Goal: Task Accomplishment & Management: Manage account settings

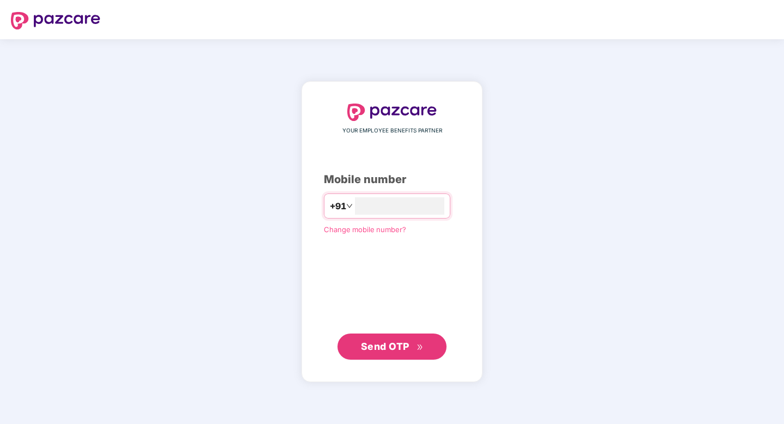
type input "**********"
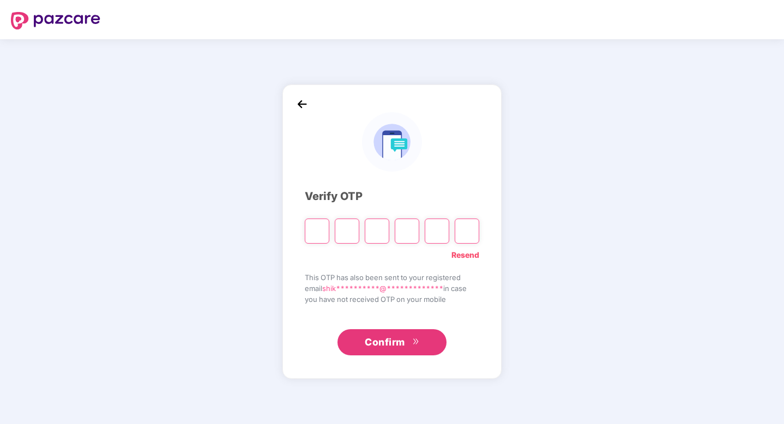
paste input "*"
type input "*"
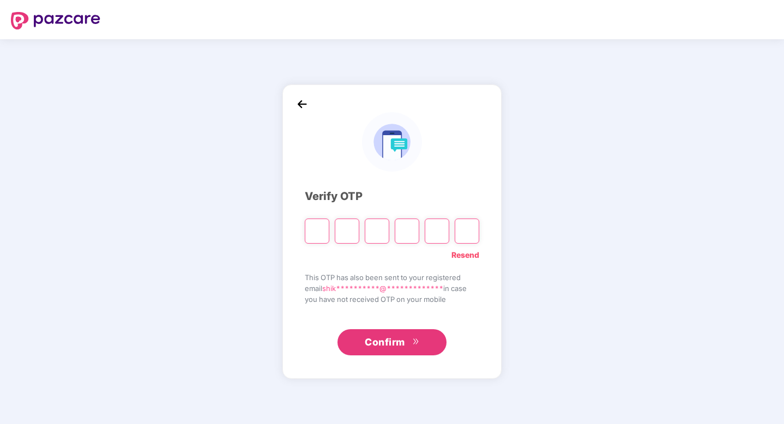
type input "*"
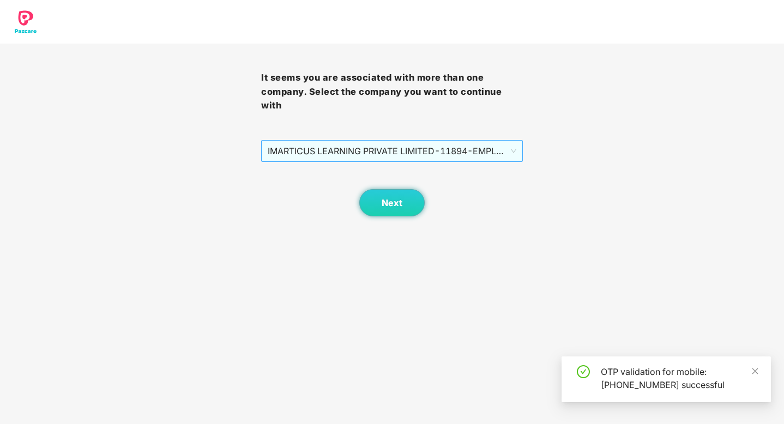
click at [460, 150] on span "IMARTICUS LEARNING PRIVATE LIMITED - 11894 - EMPLOYEE" at bounding box center [392, 151] width 248 height 21
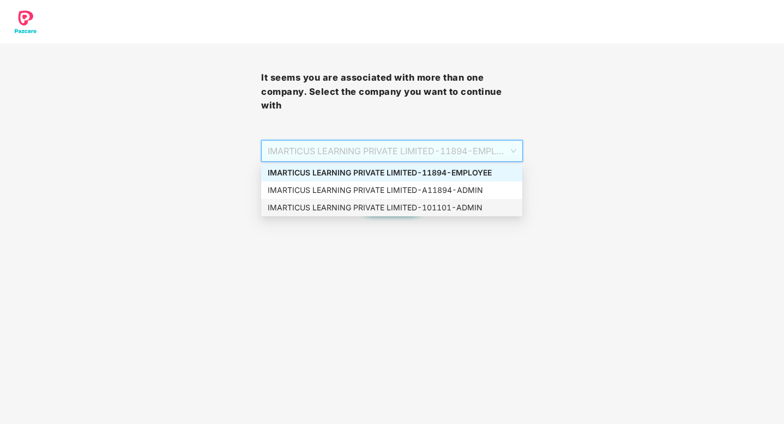
click at [437, 207] on div "IMARTICUS LEARNING PRIVATE LIMITED - 101101 - ADMIN" at bounding box center [392, 208] width 248 height 12
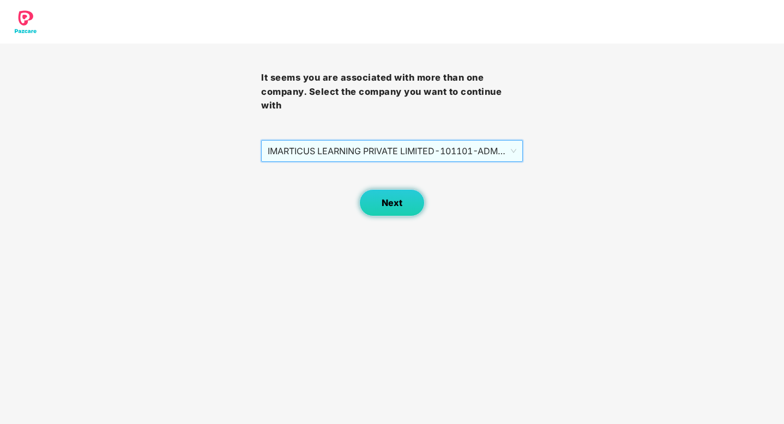
click at [386, 203] on span "Next" at bounding box center [391, 203] width 21 height 10
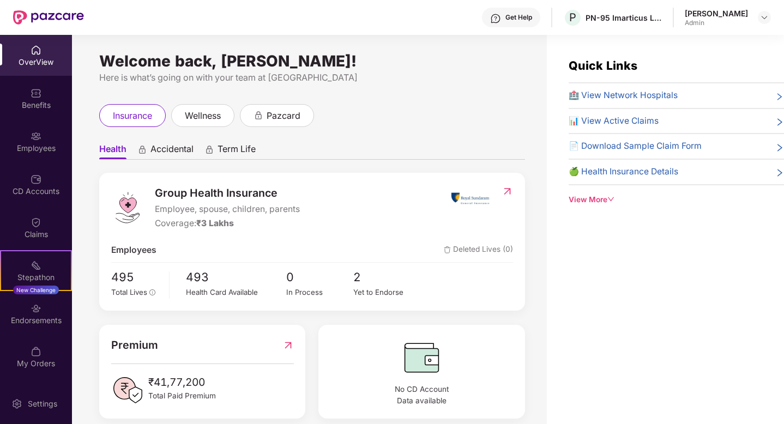
click at [32, 152] on div "Employees" at bounding box center [36, 148] width 72 height 11
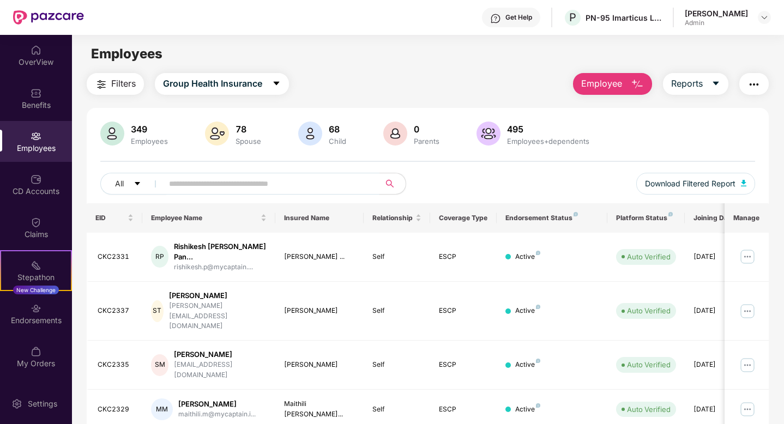
click at [217, 186] on input "text" at bounding box center [267, 183] width 196 height 16
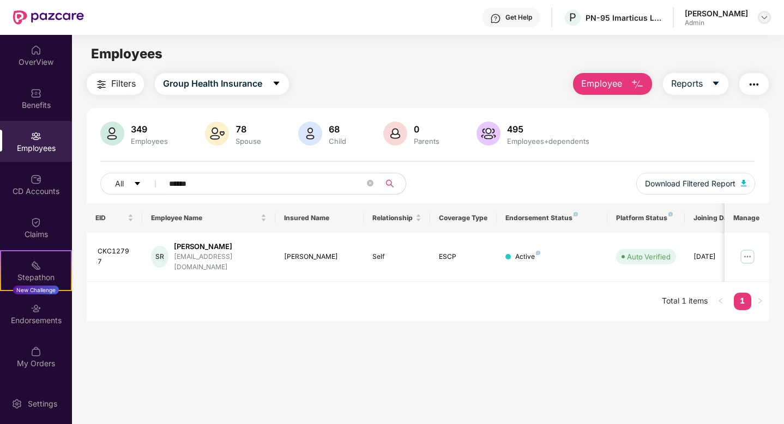
type input "******"
click at [762, 21] on img at bounding box center [764, 17] width 9 height 9
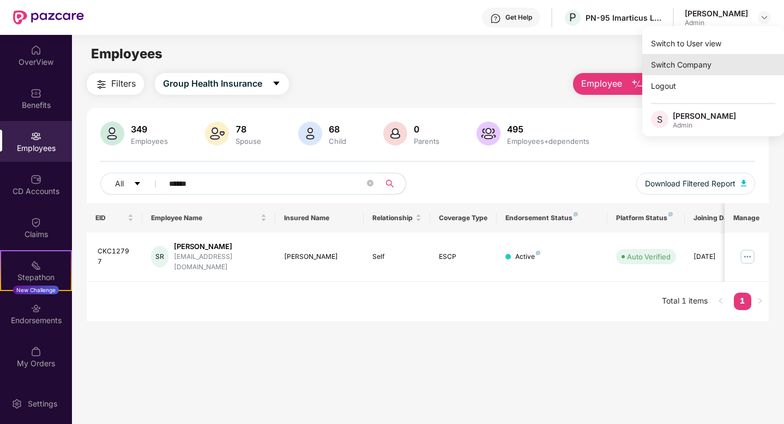
click at [690, 62] on div "Switch Company" at bounding box center [713, 64] width 142 height 21
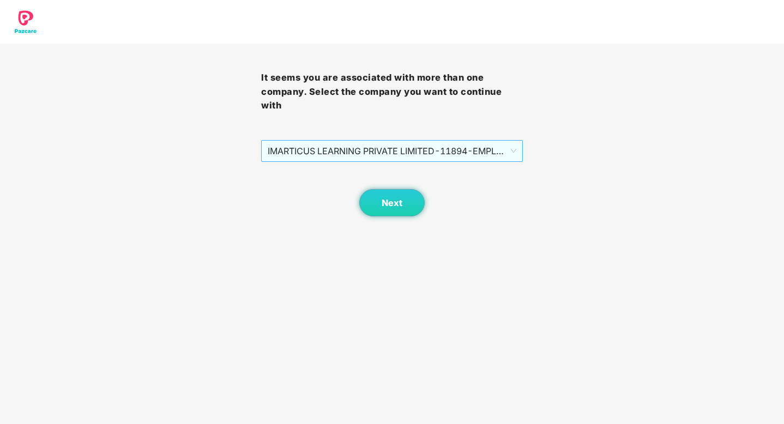
click at [506, 154] on span "IMARTICUS LEARNING PRIVATE LIMITED - 11894 - EMPLOYEE" at bounding box center [392, 151] width 248 height 21
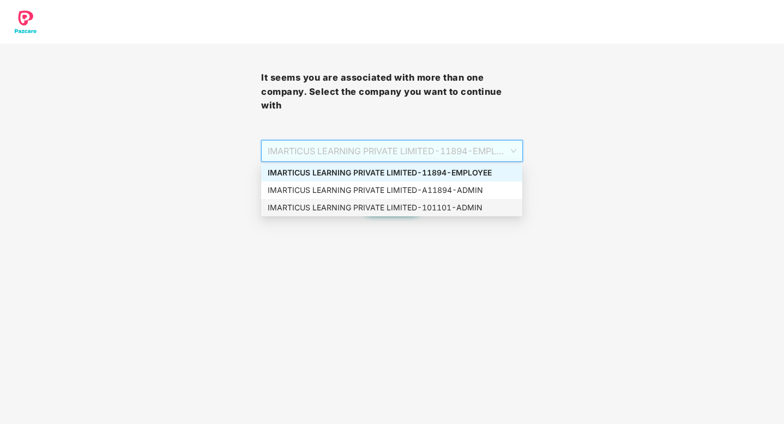
click at [450, 209] on div "IMARTICUS LEARNING PRIVATE LIMITED - 101101 - ADMIN" at bounding box center [392, 208] width 248 height 12
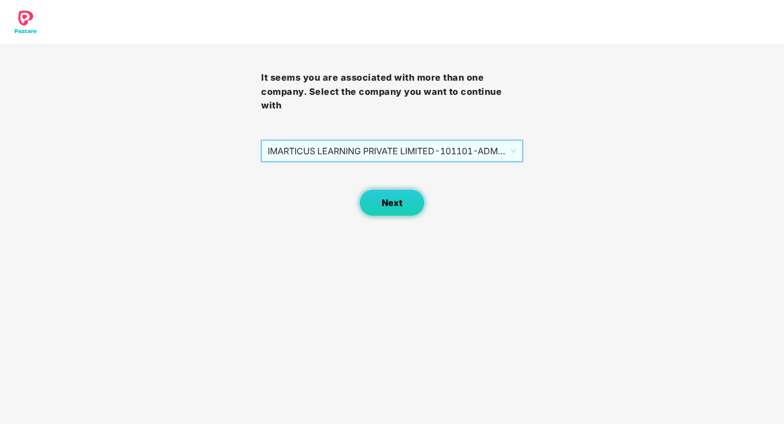
click at [397, 206] on span "Next" at bounding box center [391, 203] width 21 height 10
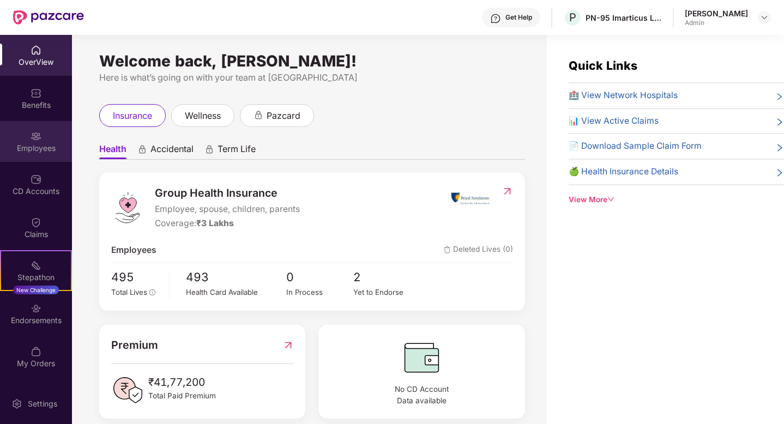
click at [32, 146] on div "Employees" at bounding box center [36, 148] width 72 height 11
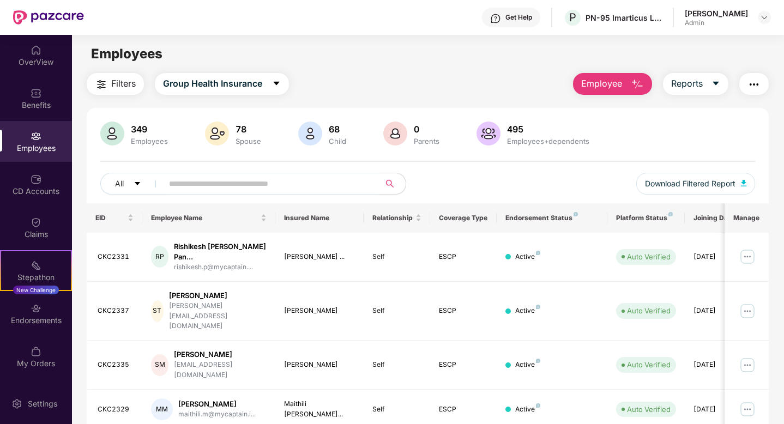
click at [266, 181] on input "text" at bounding box center [267, 183] width 196 height 16
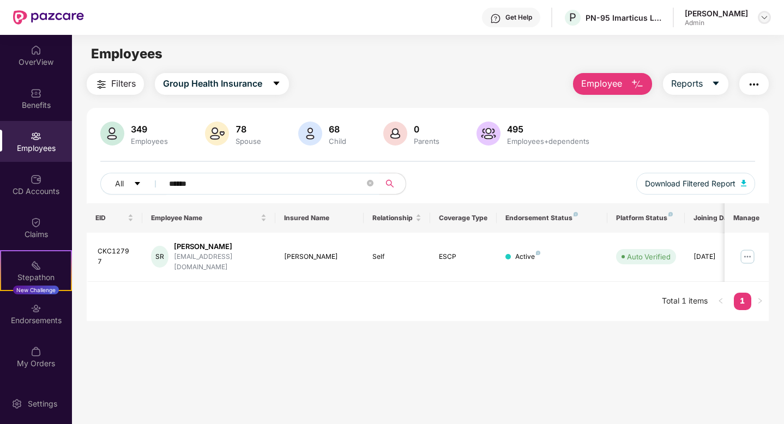
type input "******"
click at [764, 20] on img at bounding box center [764, 17] width 9 height 9
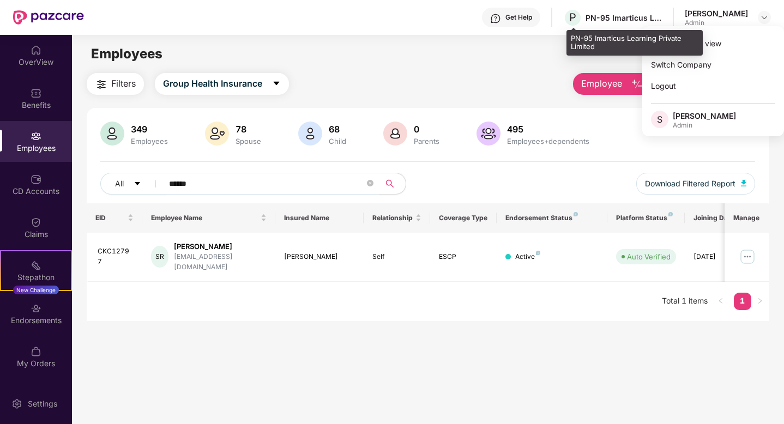
click at [608, 25] on div "P PN-95 Imarticus Learning Private Limited" at bounding box center [612, 17] width 99 height 19
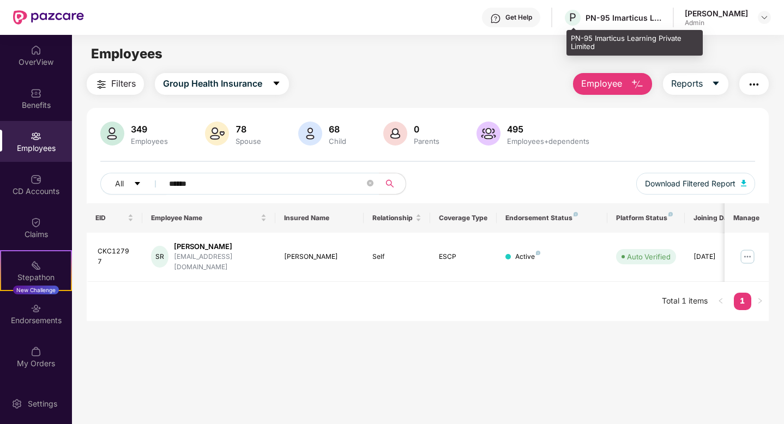
click at [608, 13] on div "PN-95 Imarticus Learning Private Limited" at bounding box center [623, 18] width 76 height 10
click at [641, 15] on div "PN-95 Imarticus Learning Private Limited" at bounding box center [623, 18] width 76 height 10
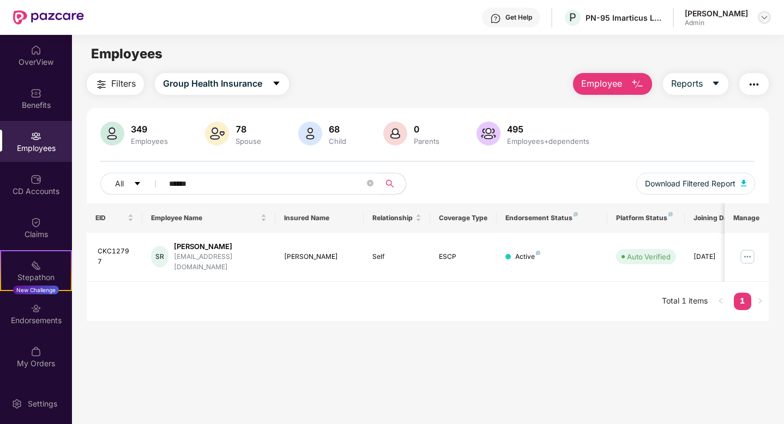
click at [765, 13] on img at bounding box center [764, 17] width 9 height 9
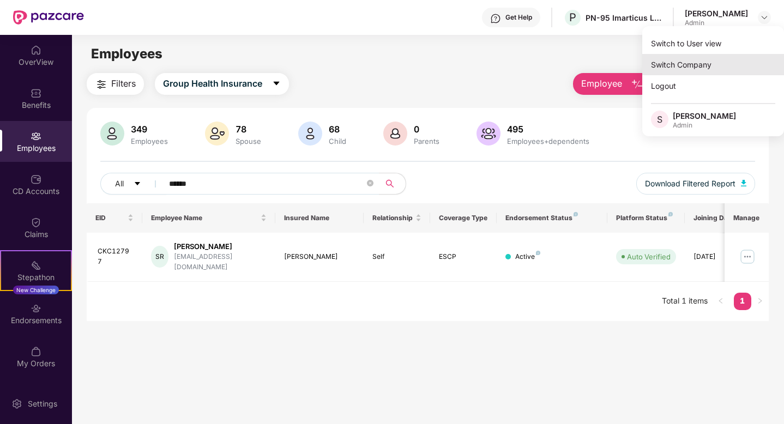
click at [686, 63] on div "Switch Company" at bounding box center [713, 64] width 142 height 21
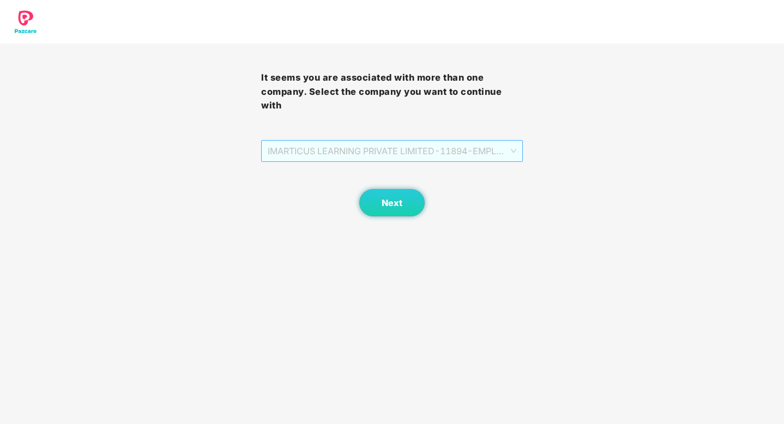
click at [491, 152] on span "IMARTICUS LEARNING PRIVATE LIMITED - 11894 - EMPLOYEE" at bounding box center [392, 151] width 248 height 21
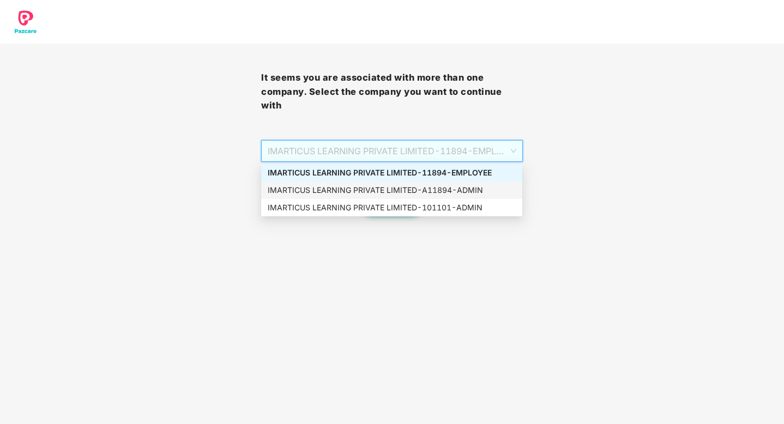
click at [450, 182] on div "IMARTICUS LEARNING PRIVATE LIMITED - A11894 - ADMIN" at bounding box center [391, 189] width 261 height 17
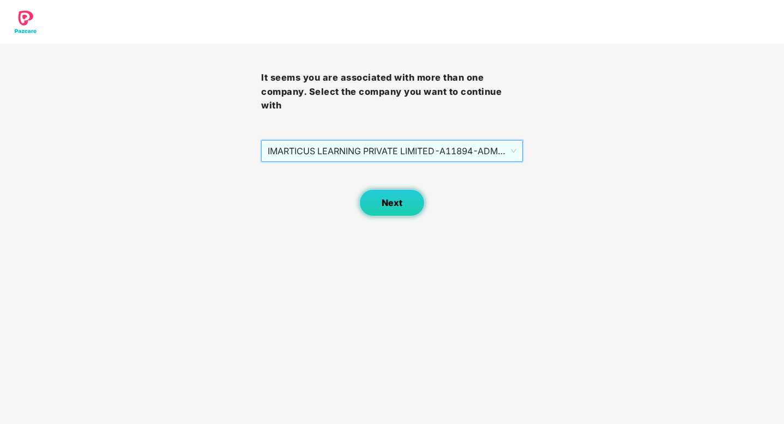
click at [395, 198] on span "Next" at bounding box center [391, 203] width 21 height 10
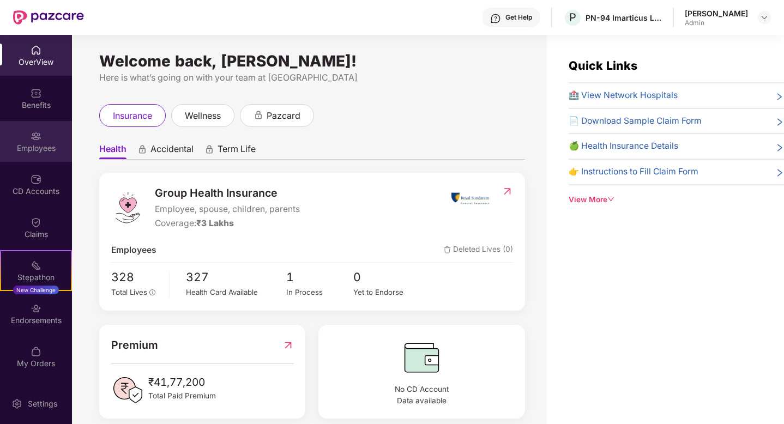
click at [45, 153] on div "Employees" at bounding box center [36, 148] width 72 height 11
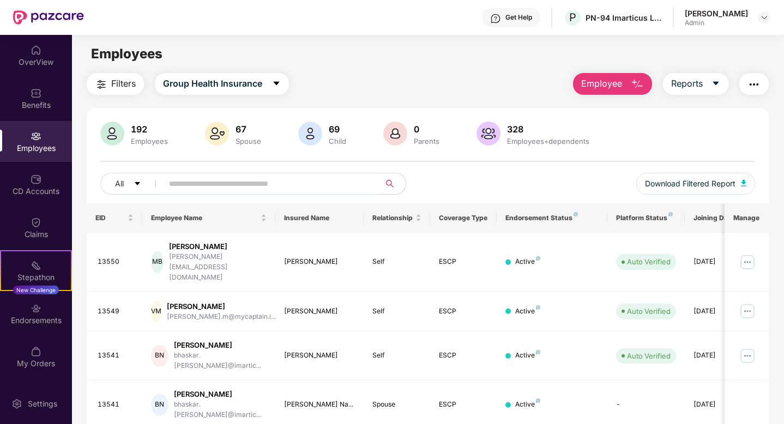
click at [202, 188] on input "text" at bounding box center [267, 183] width 196 height 16
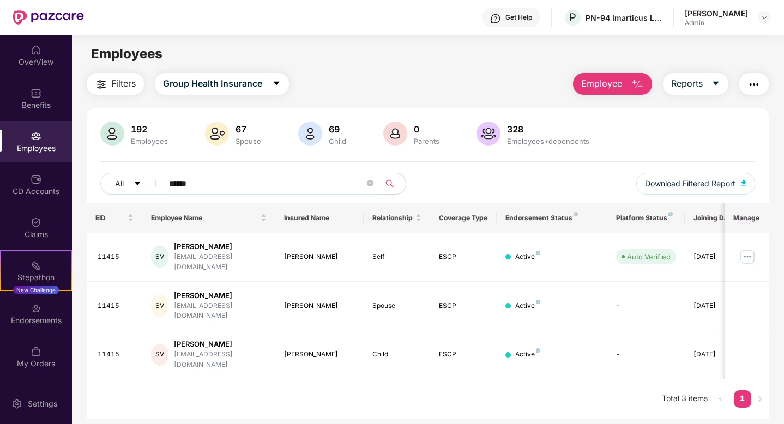
type input "******"
click at [45, 57] on div "OverView" at bounding box center [36, 62] width 72 height 11
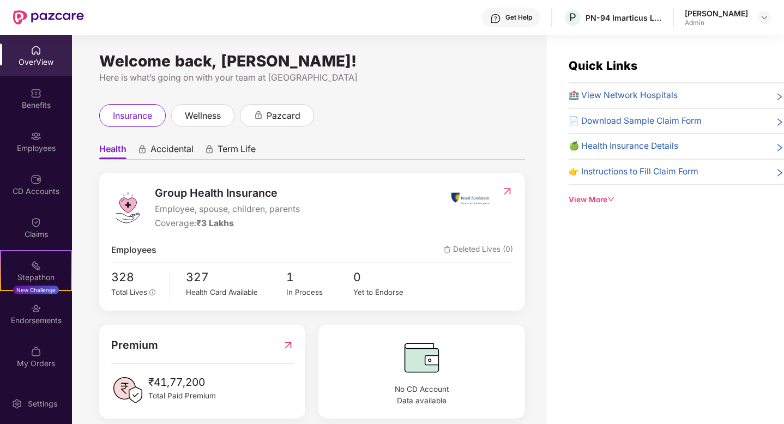
click at [752, 22] on div "[PERSON_NAME] Admin" at bounding box center [727, 17] width 86 height 19
click at [769, 15] on div at bounding box center [764, 17] width 13 height 13
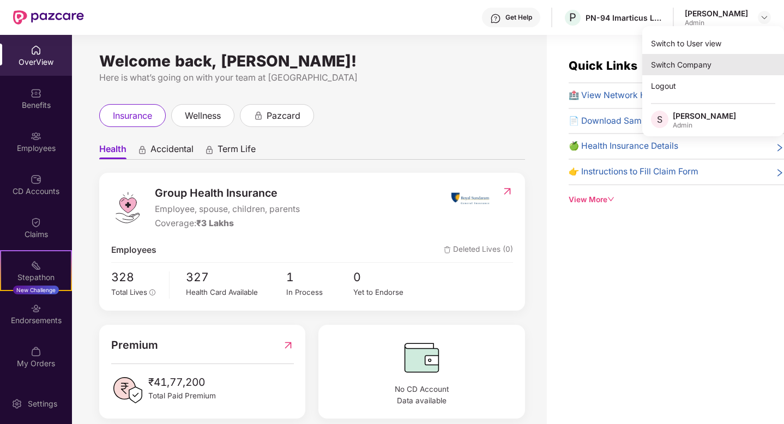
click at [689, 68] on div "Switch Company" at bounding box center [713, 64] width 142 height 21
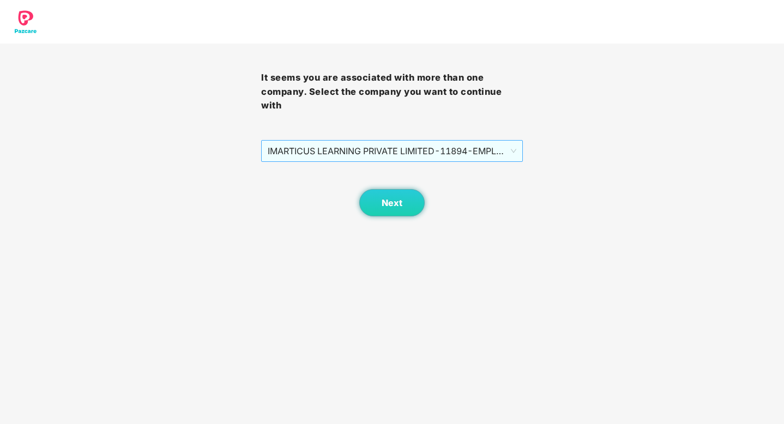
click at [370, 149] on span "IMARTICUS LEARNING PRIVATE LIMITED - 11894 - EMPLOYEE" at bounding box center [392, 151] width 248 height 21
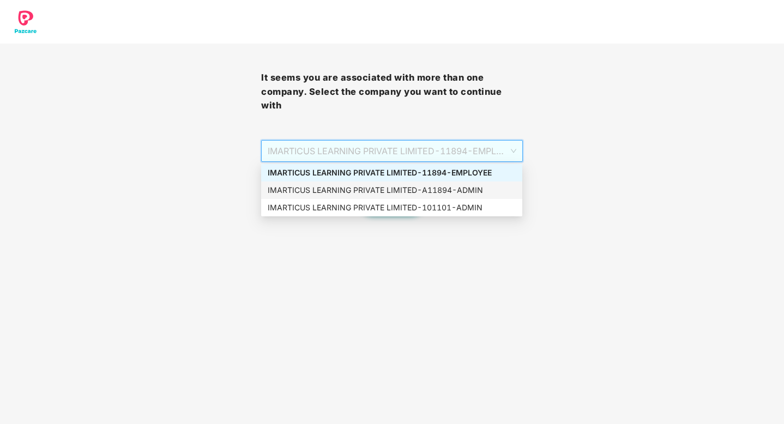
click at [414, 192] on div "IMARTICUS LEARNING PRIVATE LIMITED - A11894 - ADMIN" at bounding box center [392, 190] width 248 height 12
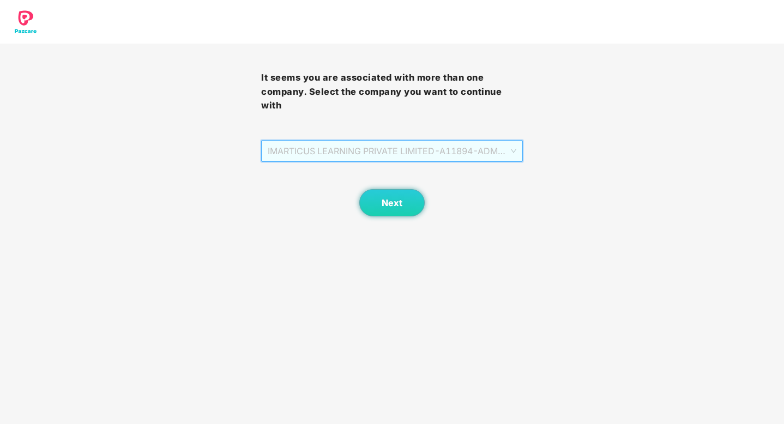
click at [402, 144] on span "IMARTICUS LEARNING PRIVATE LIMITED - A11894 - ADMIN" at bounding box center [392, 151] width 248 height 21
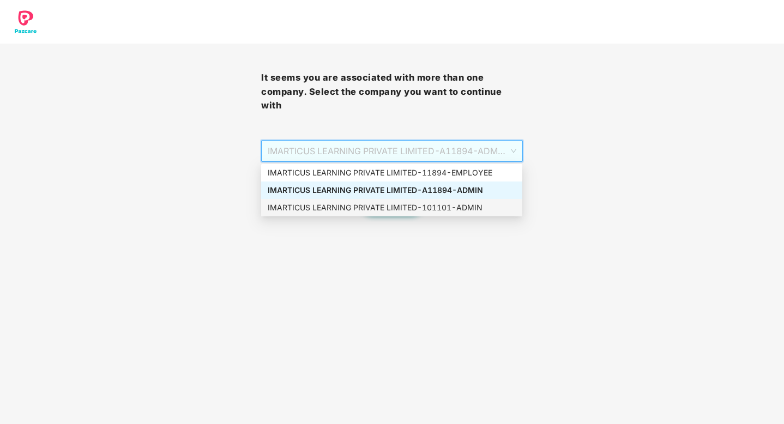
click at [405, 208] on div "IMARTICUS LEARNING PRIVATE LIMITED - 101101 - ADMIN" at bounding box center [392, 208] width 248 height 12
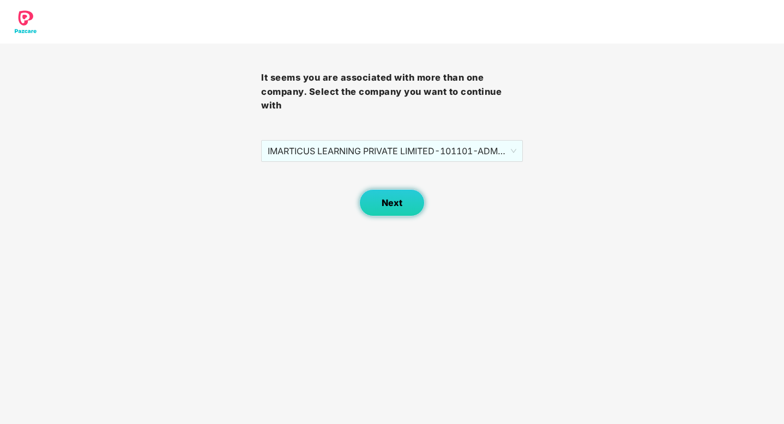
click at [386, 201] on span "Next" at bounding box center [391, 203] width 21 height 10
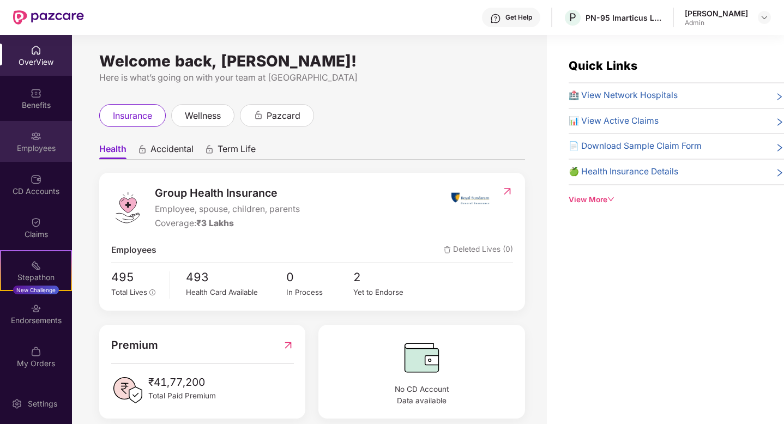
click at [37, 144] on div "Employees" at bounding box center [36, 148] width 72 height 11
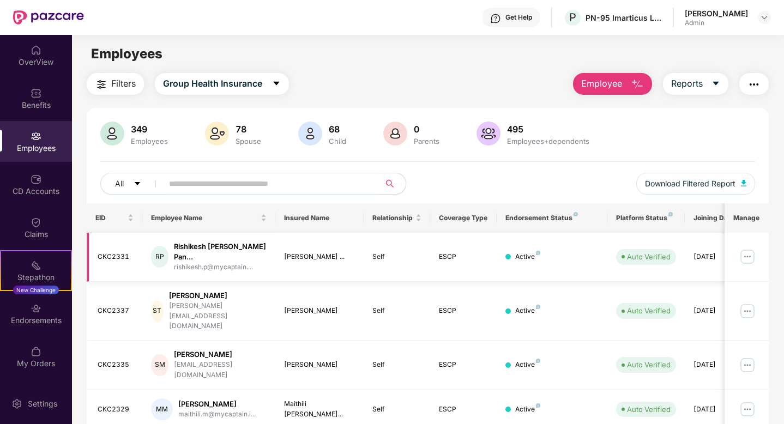
scroll to position [255, 0]
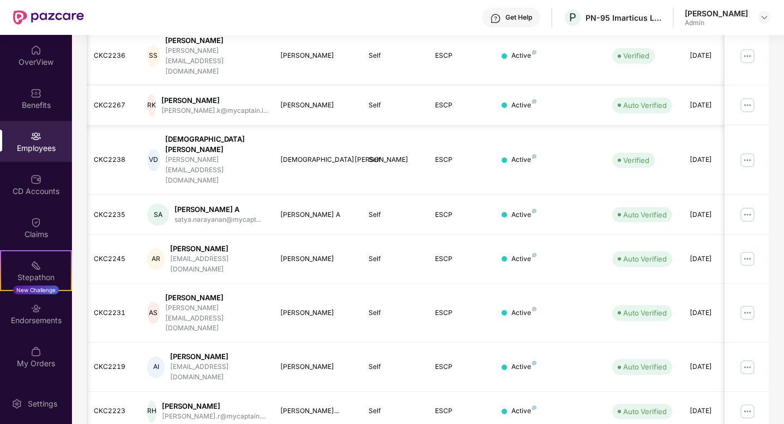
scroll to position [0, 0]
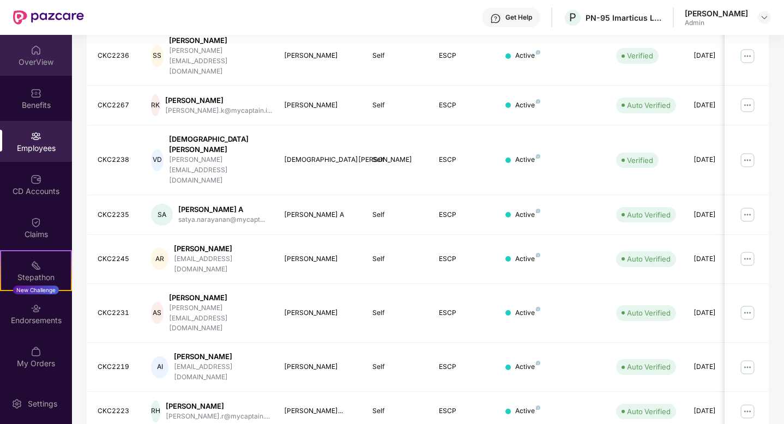
click at [34, 54] on img at bounding box center [36, 50] width 11 height 11
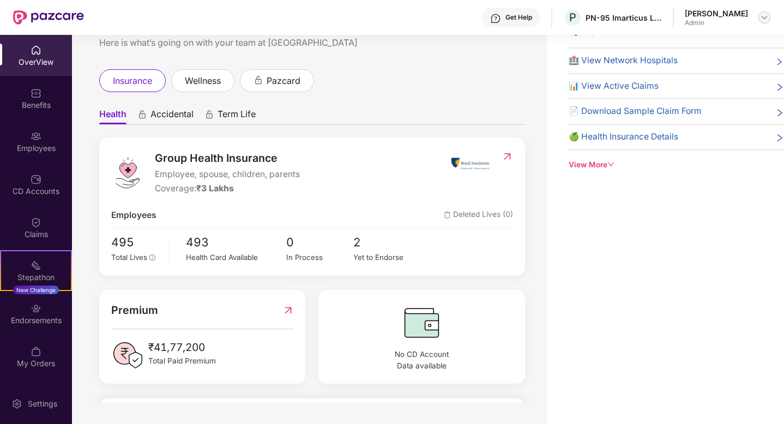
click at [768, 17] on img at bounding box center [764, 17] width 9 height 9
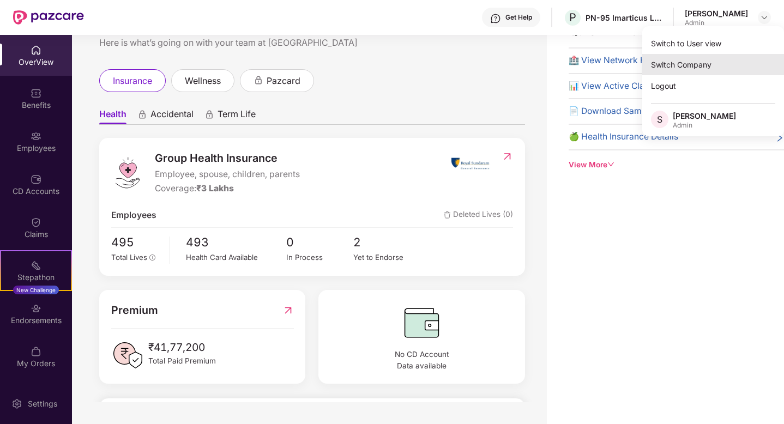
click at [685, 66] on div "Switch Company" at bounding box center [713, 64] width 142 height 21
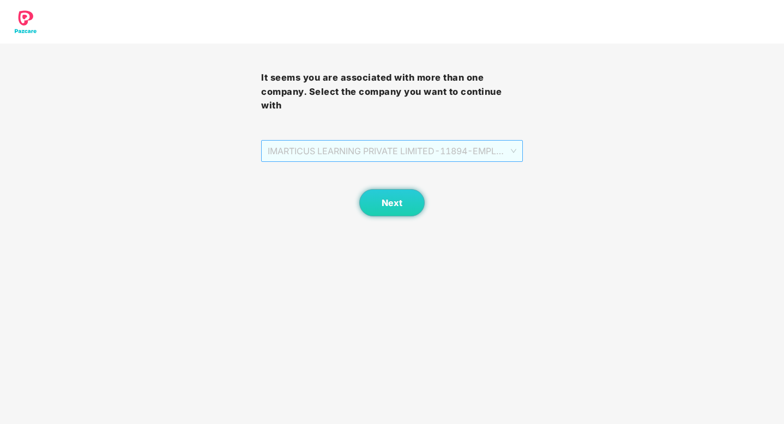
click at [451, 159] on span "IMARTICUS LEARNING PRIVATE LIMITED - 11894 - EMPLOYEE" at bounding box center [392, 151] width 248 height 21
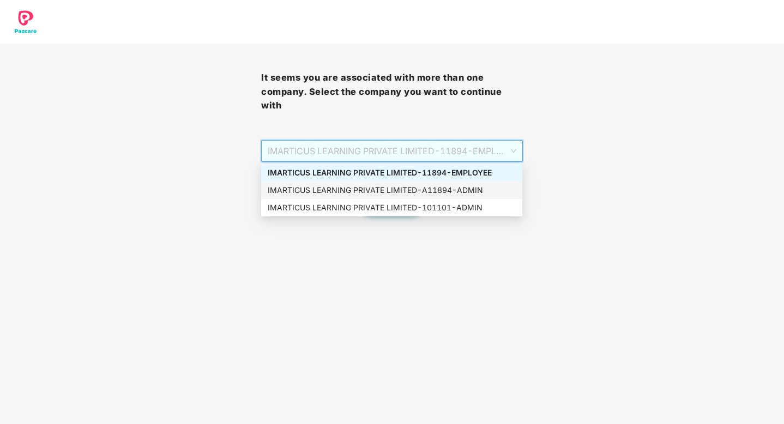
click at [456, 189] on div "IMARTICUS LEARNING PRIVATE LIMITED - A11894 - ADMIN" at bounding box center [392, 190] width 248 height 12
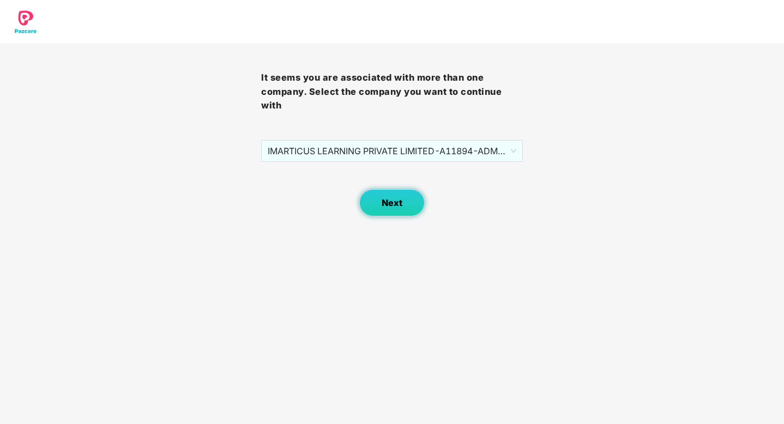
click at [383, 208] on span "Next" at bounding box center [391, 203] width 21 height 10
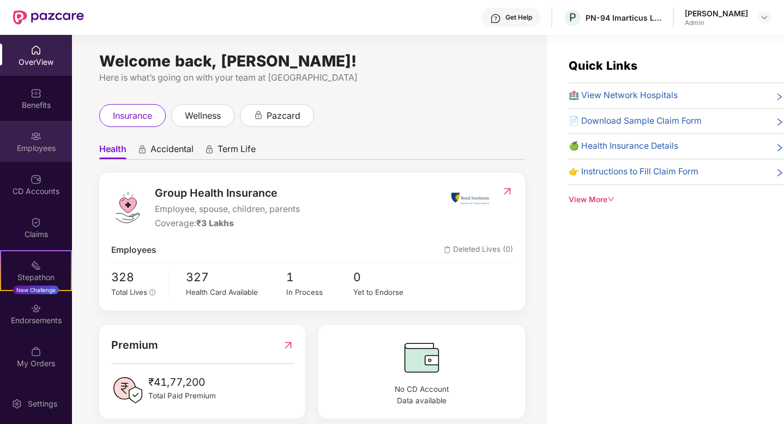
click at [32, 144] on div "Employees" at bounding box center [36, 148] width 72 height 11
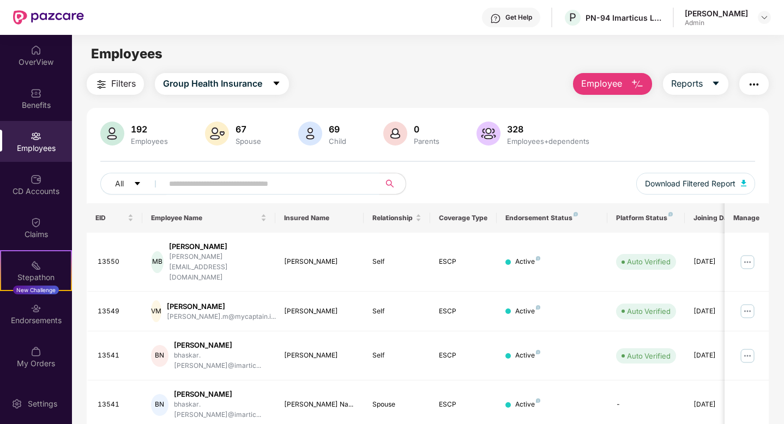
click at [269, 186] on input "text" at bounding box center [267, 183] width 196 height 16
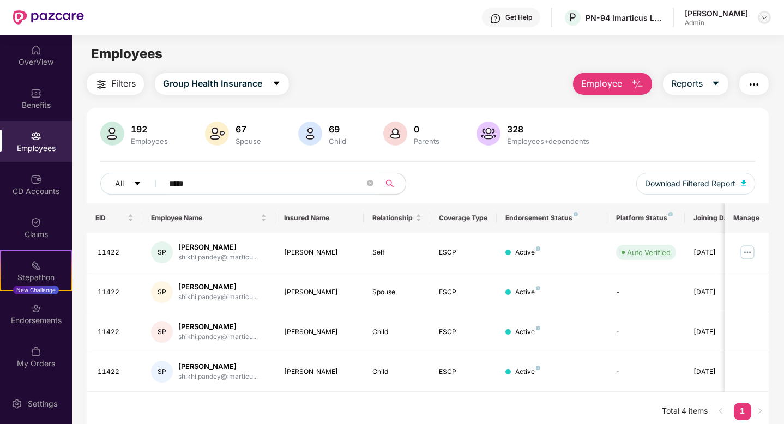
type input "*****"
click at [761, 17] on img at bounding box center [764, 17] width 9 height 9
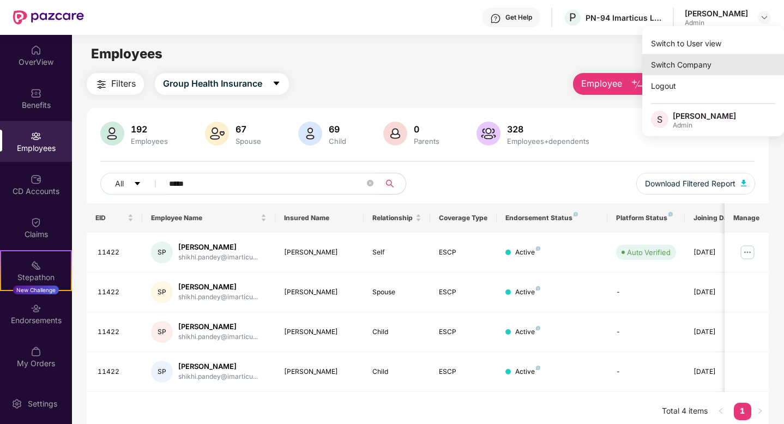
click at [692, 66] on div "Switch Company" at bounding box center [713, 64] width 142 height 21
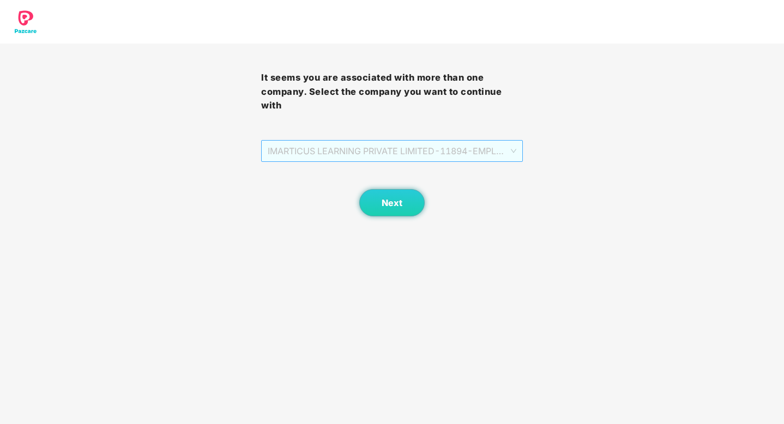
click at [510, 153] on span "IMARTICUS LEARNING PRIVATE LIMITED - 11894 - EMPLOYEE" at bounding box center [392, 151] width 248 height 21
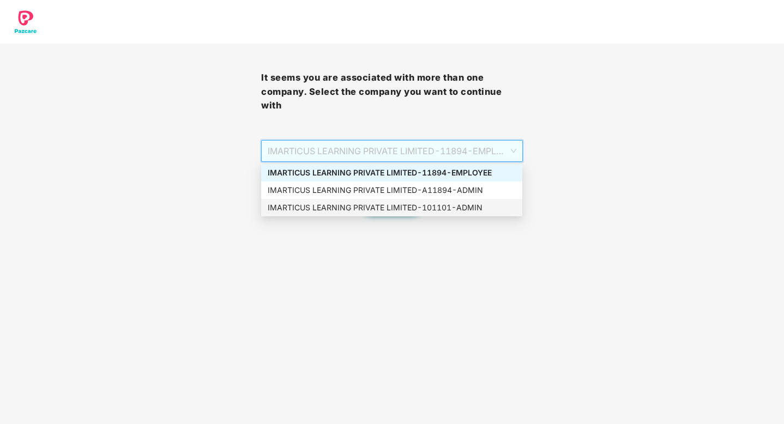
click at [469, 209] on div "IMARTICUS LEARNING PRIVATE LIMITED - 101101 - ADMIN" at bounding box center [392, 208] width 248 height 12
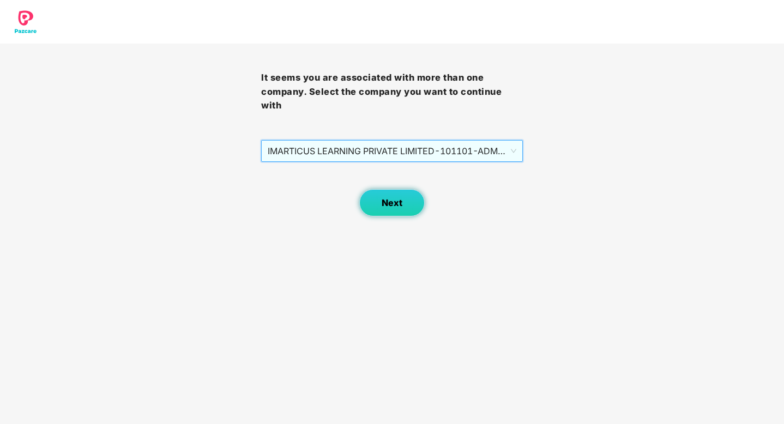
click at [392, 209] on button "Next" at bounding box center [391, 202] width 65 height 27
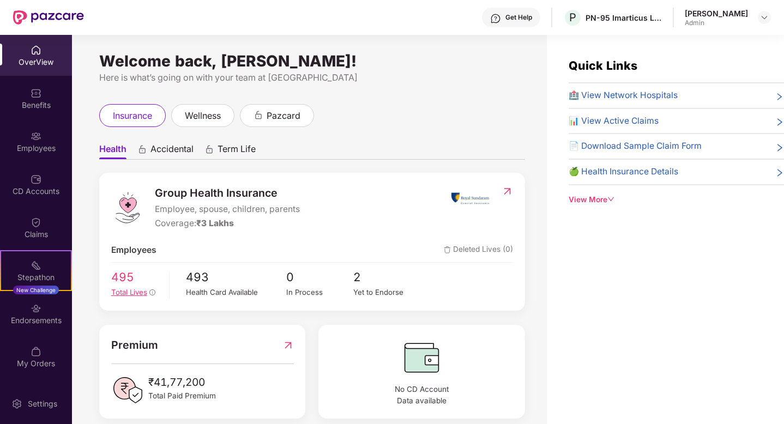
click at [126, 281] on span "495" at bounding box center [136, 277] width 50 height 18
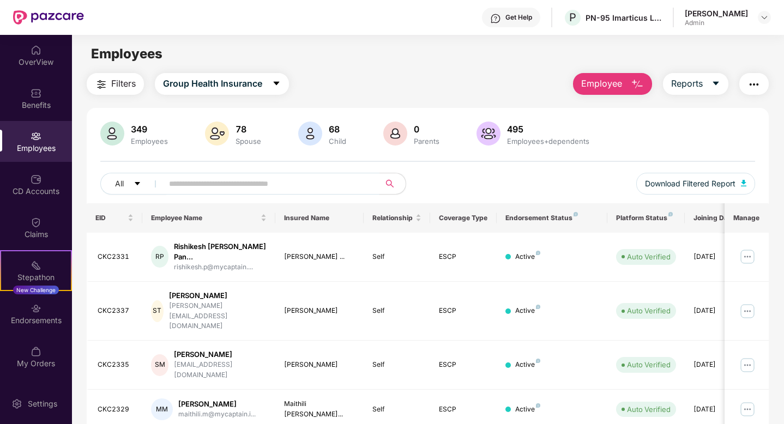
click at [236, 192] on span at bounding box center [267, 184] width 223 height 22
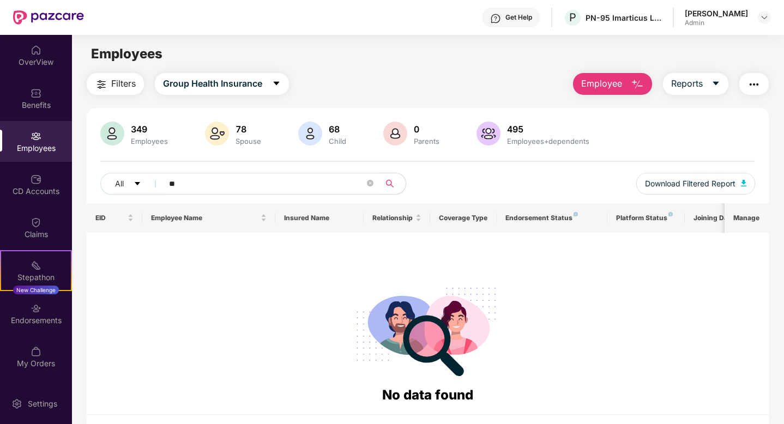
type input "*"
type input "*****"
click at [774, 11] on header "Get Help P PN-95 Imarticus Learning Private Limited [PERSON_NAME] Admin" at bounding box center [392, 17] width 784 height 35
click at [768, 13] on div at bounding box center [764, 17] width 13 height 13
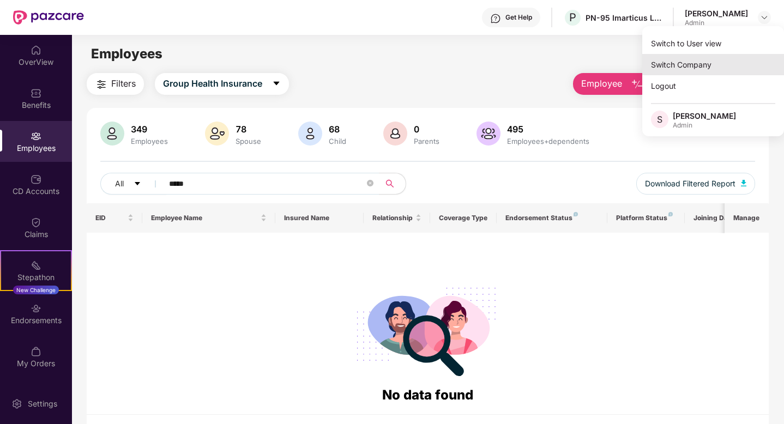
click at [692, 62] on div "Switch Company" at bounding box center [713, 64] width 142 height 21
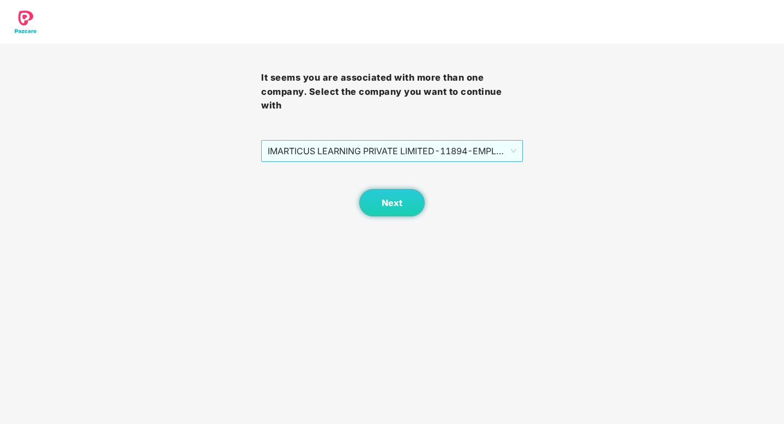
click at [374, 160] on span "IMARTICUS LEARNING PRIVATE LIMITED - 11894 - EMPLOYEE" at bounding box center [392, 151] width 248 height 21
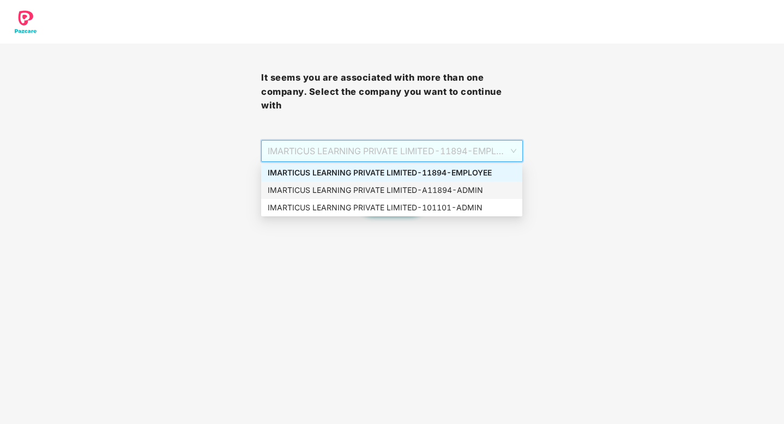
click at [386, 197] on div "IMARTICUS LEARNING PRIVATE LIMITED - A11894 - ADMIN" at bounding box center [391, 189] width 261 height 17
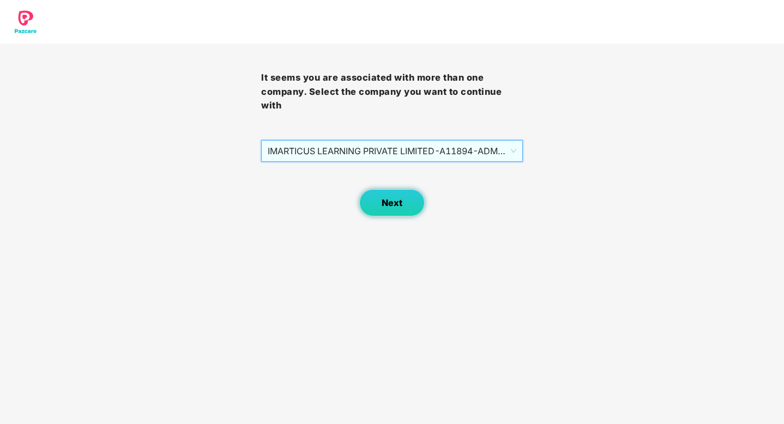
click at [386, 201] on span "Next" at bounding box center [391, 203] width 21 height 10
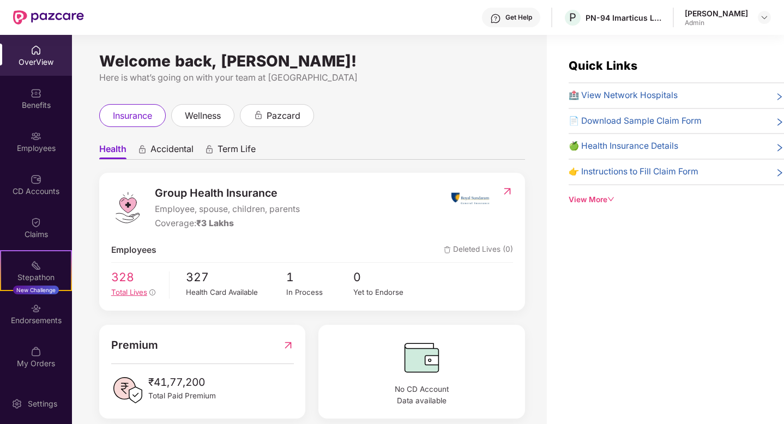
click at [115, 280] on span "328" at bounding box center [136, 277] width 50 height 18
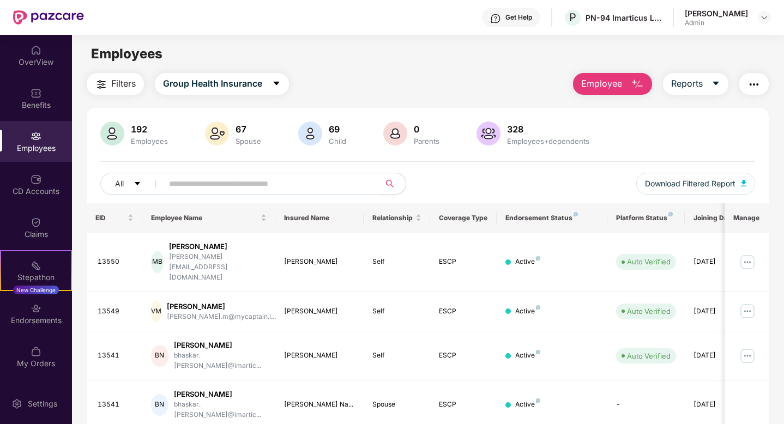
click at [210, 182] on input "text" at bounding box center [267, 183] width 196 height 16
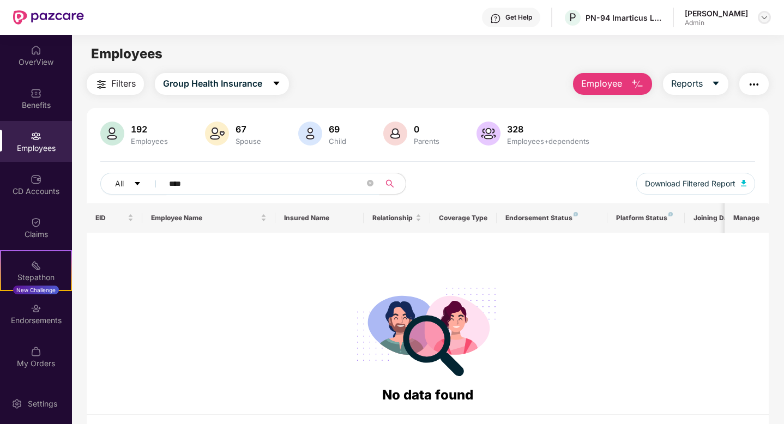
type input "****"
click at [758, 17] on div at bounding box center [764, 17] width 13 height 13
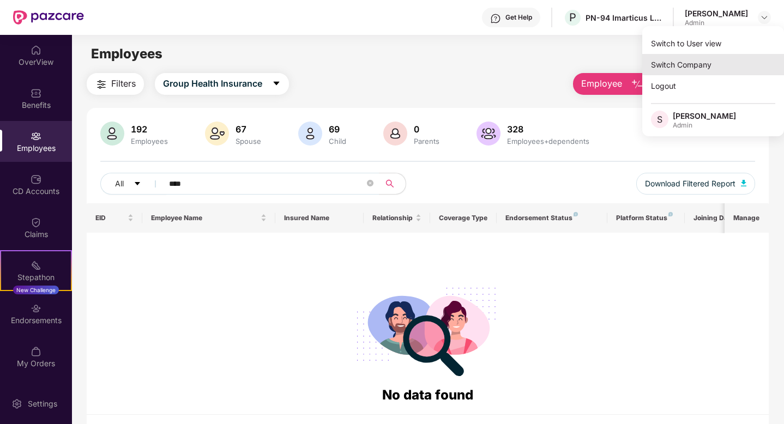
click at [690, 62] on div "Switch Company" at bounding box center [713, 64] width 142 height 21
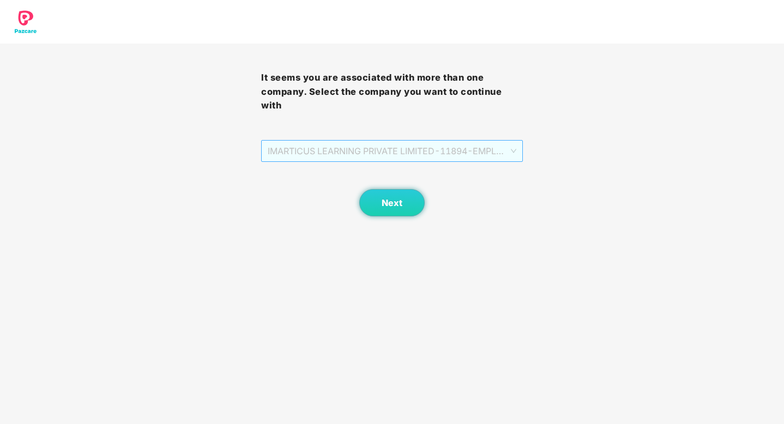
click at [432, 142] on span "IMARTICUS LEARNING PRIVATE LIMITED - 11894 - EMPLOYEE" at bounding box center [392, 151] width 248 height 21
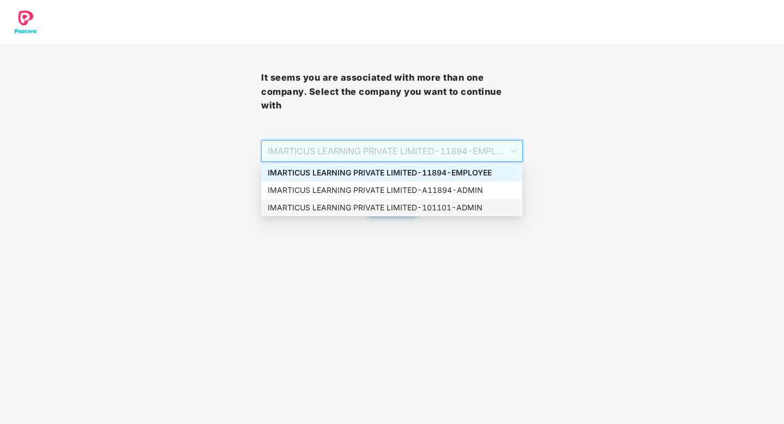
click at [429, 208] on div "IMARTICUS LEARNING PRIVATE LIMITED - 101101 - ADMIN" at bounding box center [392, 208] width 248 height 12
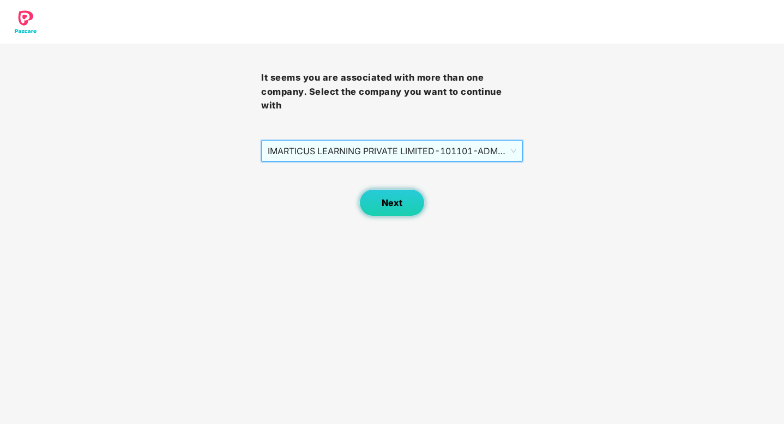
click at [398, 201] on span "Next" at bounding box center [391, 203] width 21 height 10
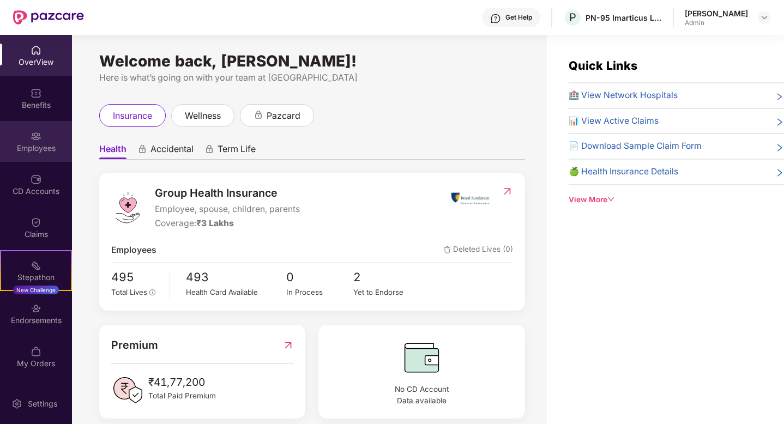
click at [32, 127] on div "Employees" at bounding box center [36, 141] width 72 height 41
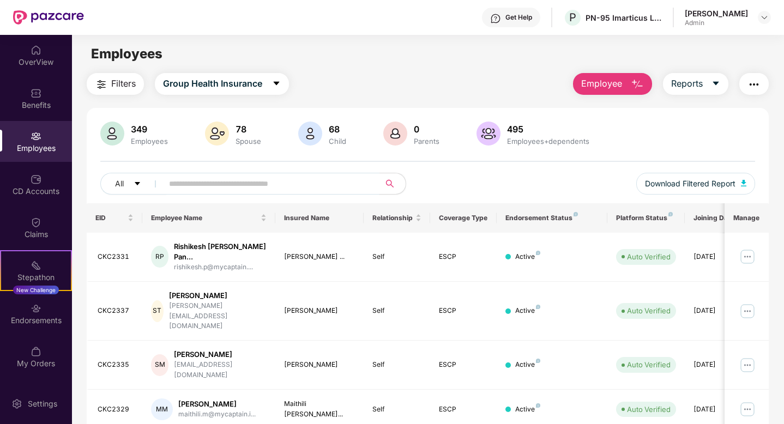
click at [213, 191] on input "text" at bounding box center [267, 183] width 196 height 16
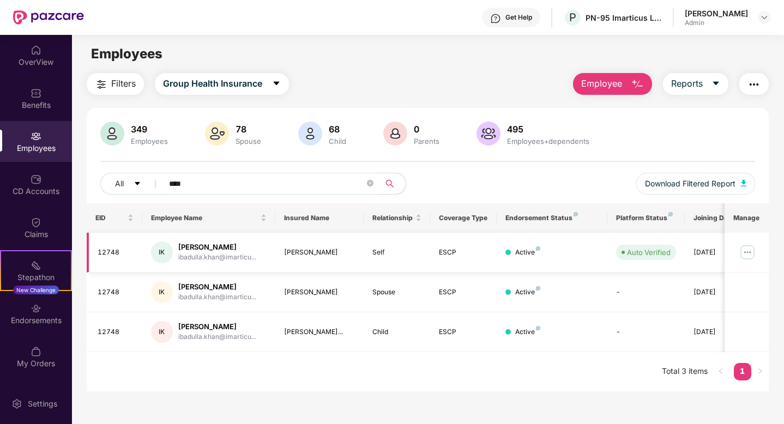
type input "****"
click at [743, 252] on img at bounding box center [746, 252] width 17 height 17
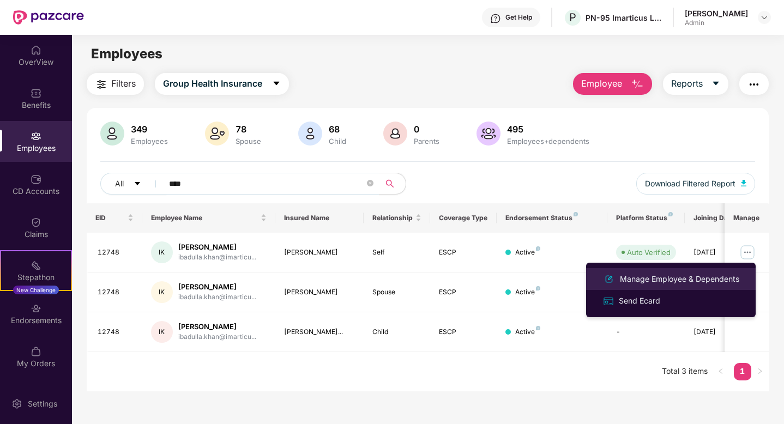
click at [655, 280] on div "Manage Employee & Dependents" at bounding box center [679, 279] width 124 height 12
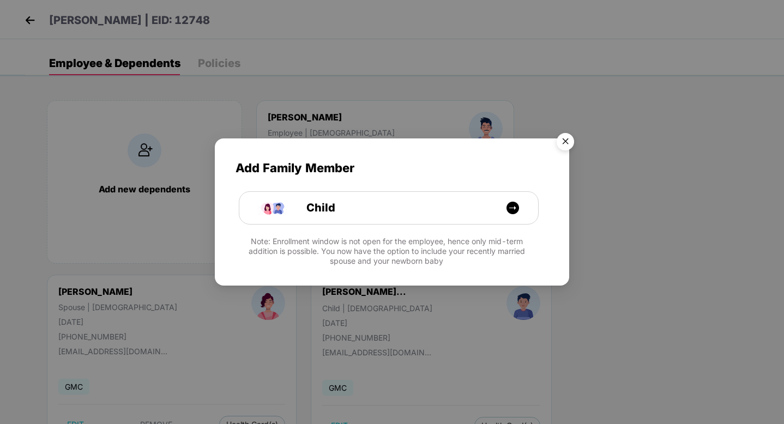
click at [570, 143] on img "Close" at bounding box center [565, 143] width 31 height 31
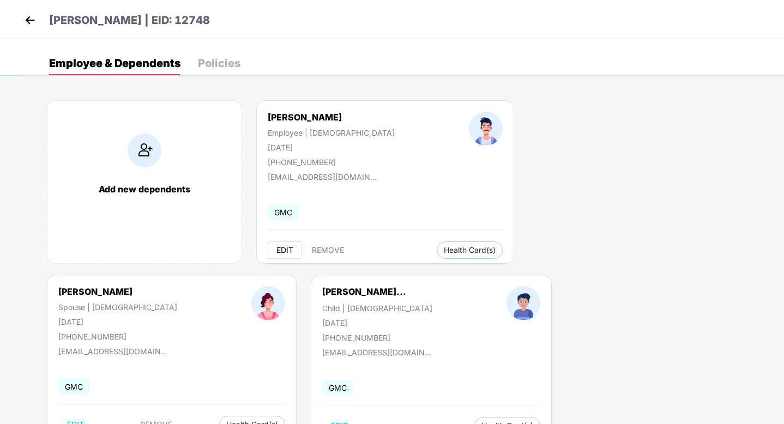
click at [273, 248] on button "EDIT" at bounding box center [285, 249] width 34 height 17
select select "****"
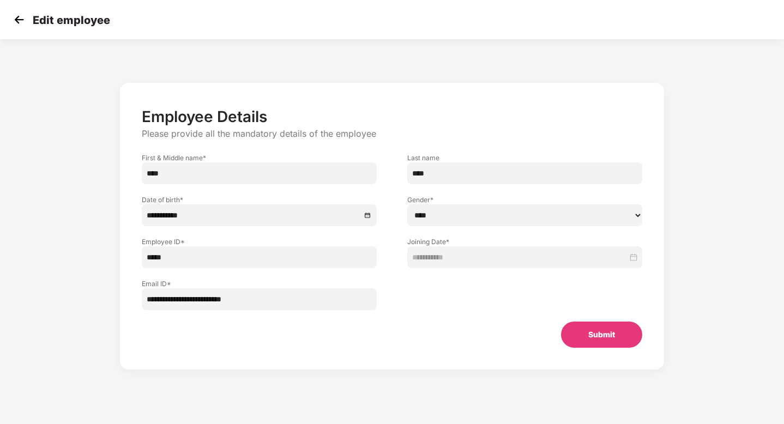
click at [184, 172] on input "****" at bounding box center [259, 173] width 235 height 22
paste input "****"
type input "********"
click at [569, 316] on div "**********" at bounding box center [392, 227] width 501 height 240
click at [584, 331] on button "Submit" at bounding box center [601, 335] width 81 height 26
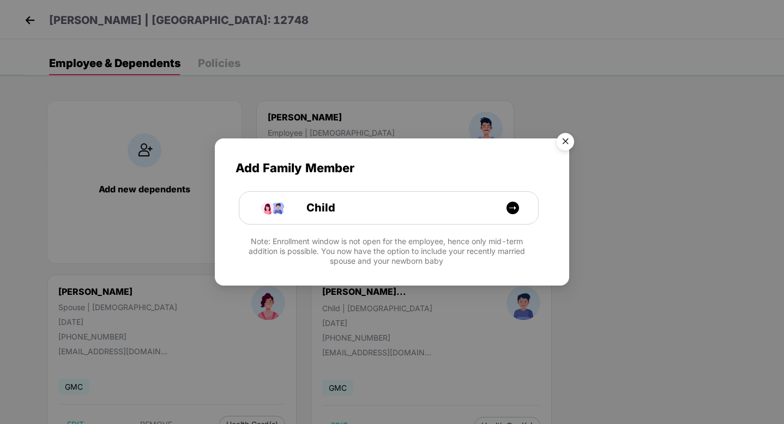
click at [566, 142] on img "Close" at bounding box center [565, 143] width 31 height 31
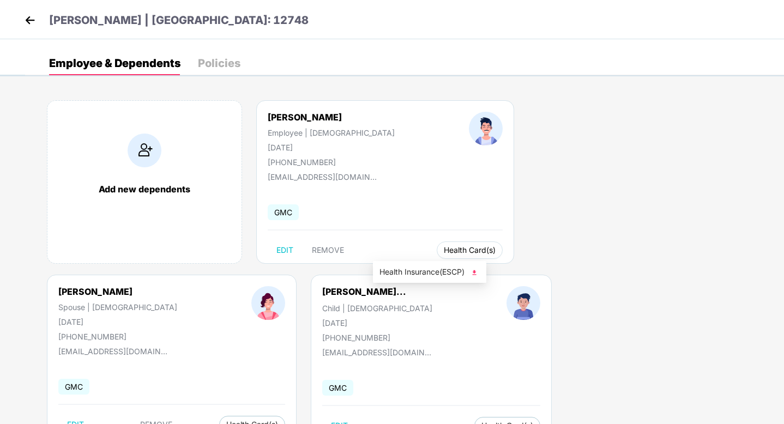
click at [444, 247] on span "Health Card(s)" at bounding box center [470, 249] width 52 height 5
click at [420, 270] on span "Health Insurance(ESCP)" at bounding box center [429, 272] width 100 height 12
